Goal: Information Seeking & Learning: Learn about a topic

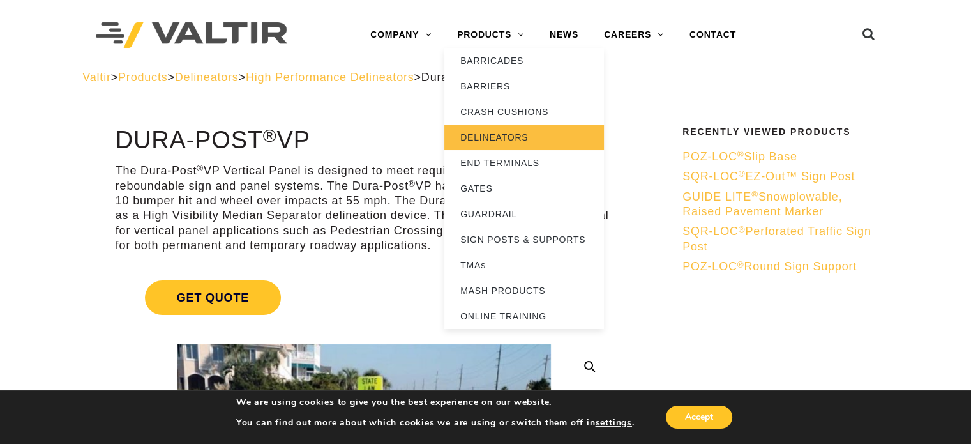
click at [501, 135] on link "DELINEATORS" at bounding box center [524, 138] width 160 height 26
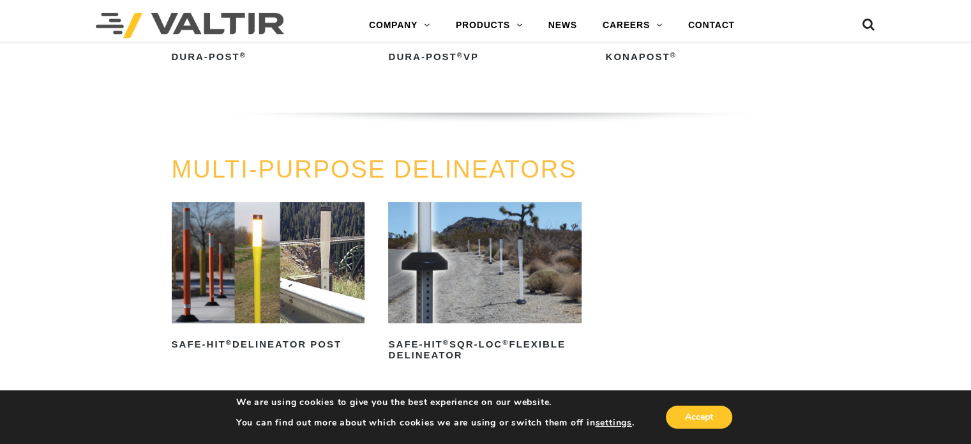
scroll to position [301, 0]
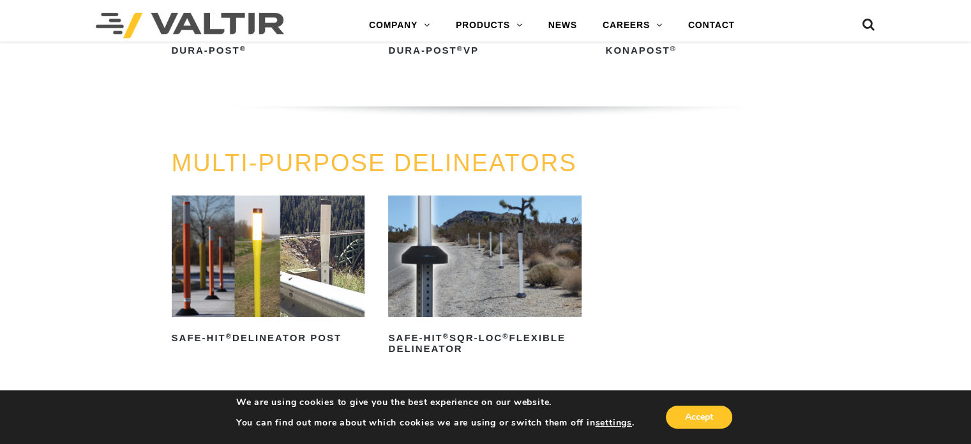
click at [223, 291] on img at bounding box center [268, 255] width 193 height 121
click at [561, 253] on img at bounding box center [484, 255] width 193 height 121
